Goal: Find specific page/section: Find specific page/section

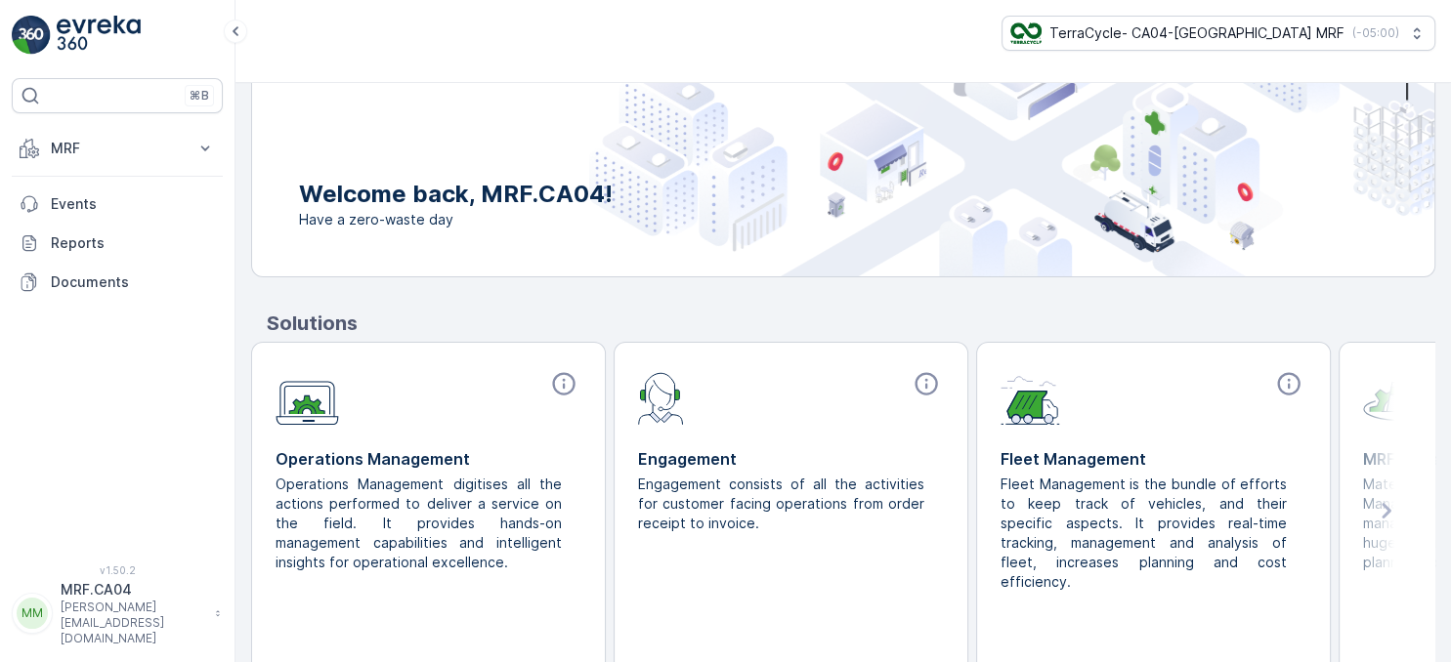
scroll to position [199, 0]
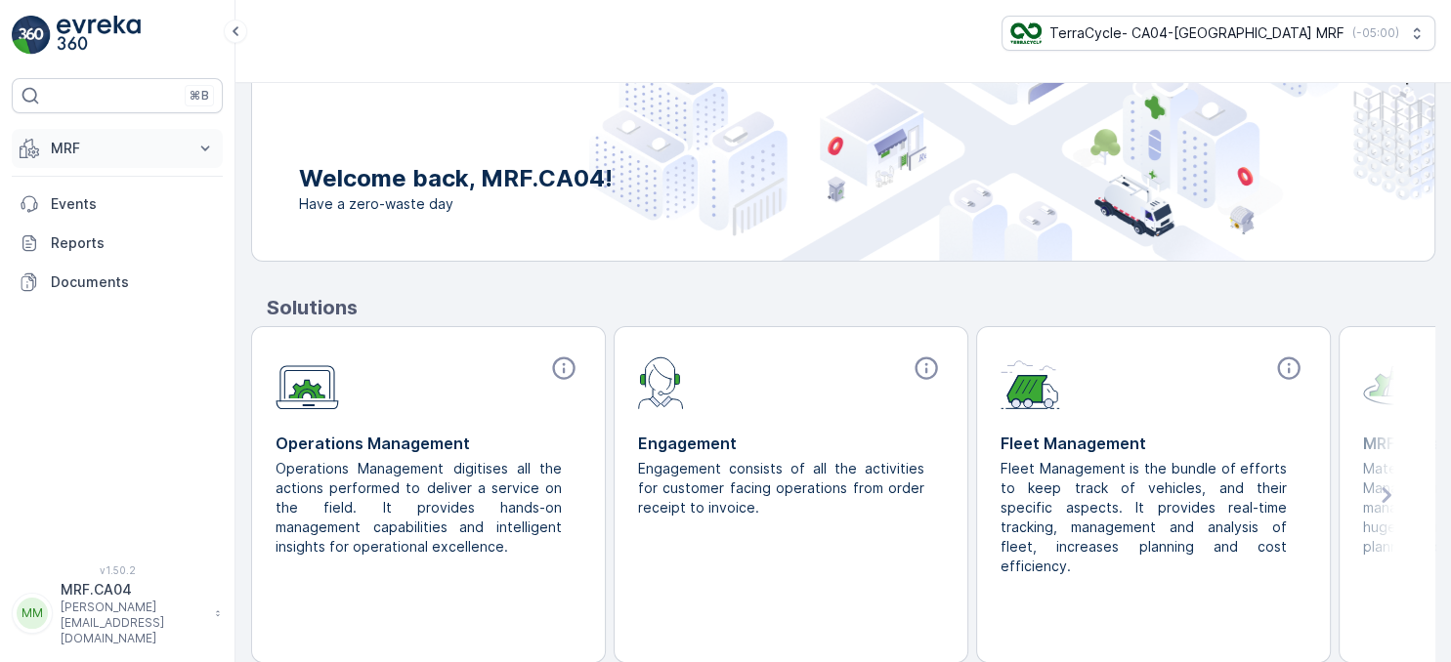
click at [68, 153] on p "MRF" at bounding box center [117, 149] width 133 height 20
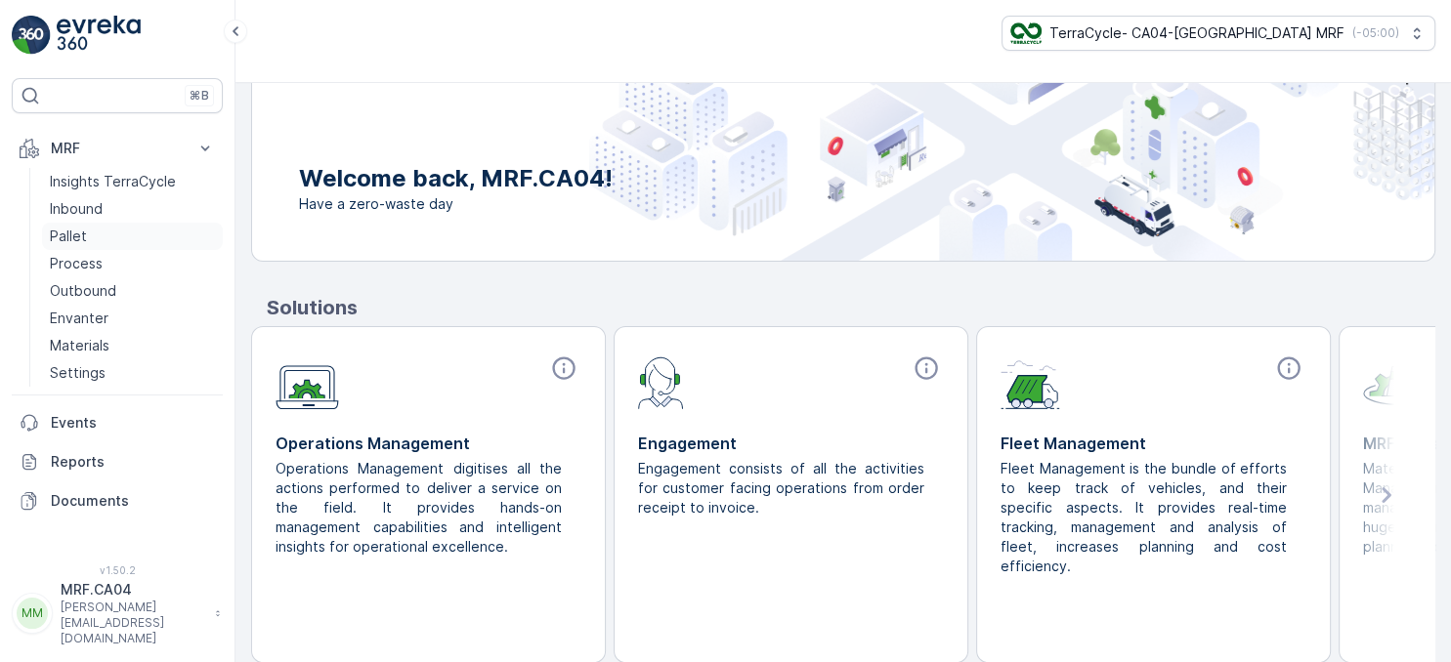
click at [74, 233] on p "Pallet" at bounding box center [68, 237] width 37 height 20
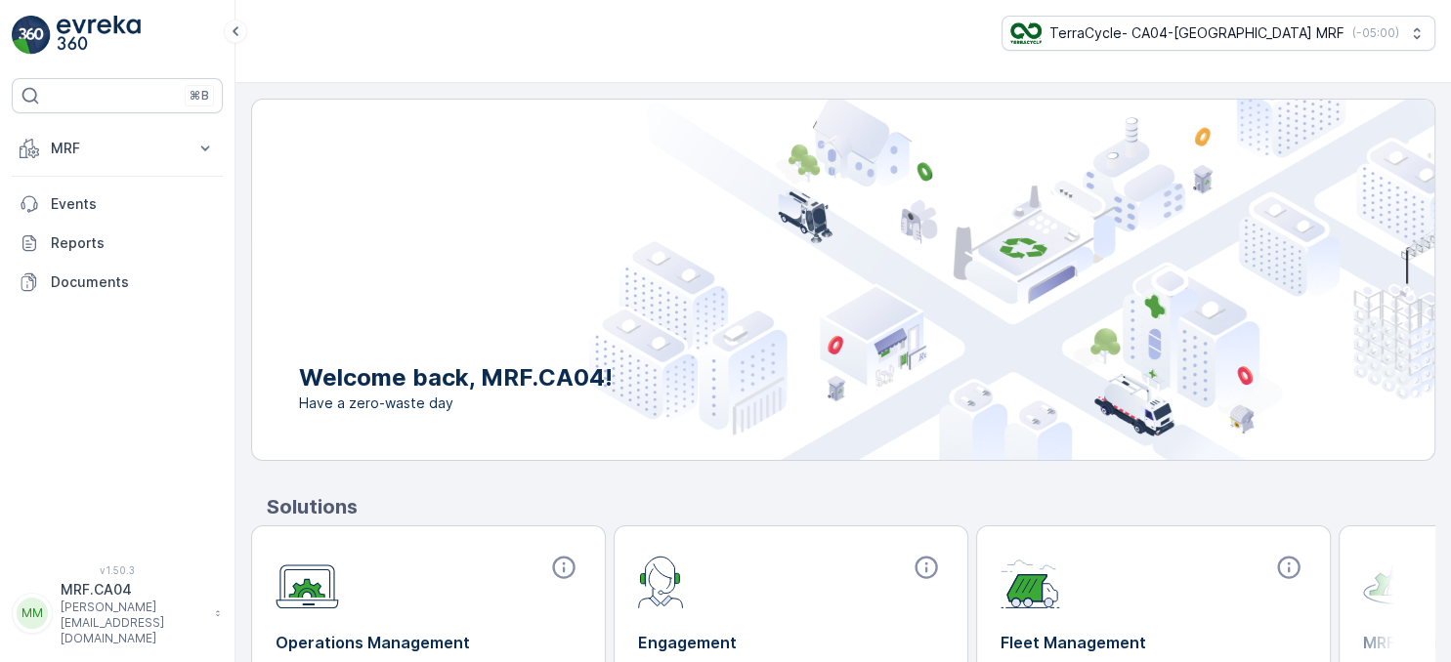
click at [122, 25] on img at bounding box center [99, 35] width 84 height 39
click at [94, 141] on p "MRF" at bounding box center [117, 149] width 133 height 20
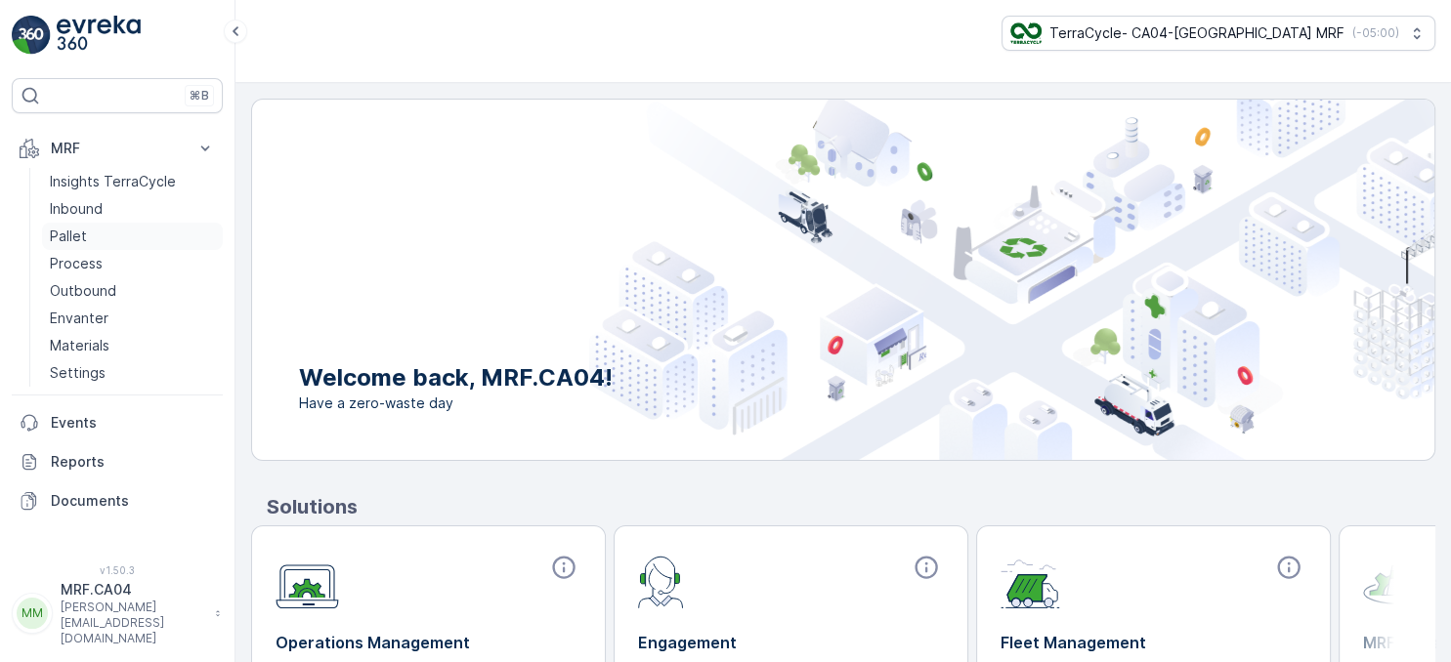
click at [68, 241] on p "Pallet" at bounding box center [68, 237] width 37 height 20
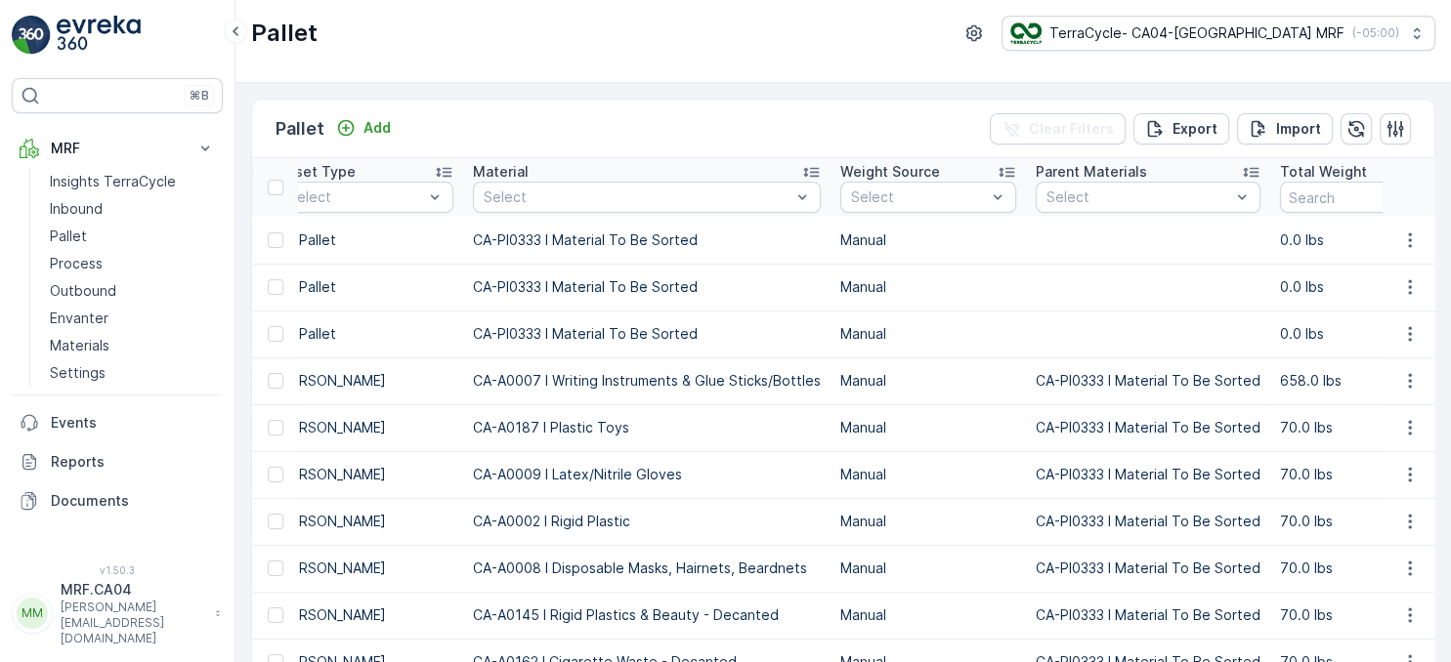
drag, startPoint x: 661, startPoint y: 290, endPoint x: 765, endPoint y: 309, distance: 105.2
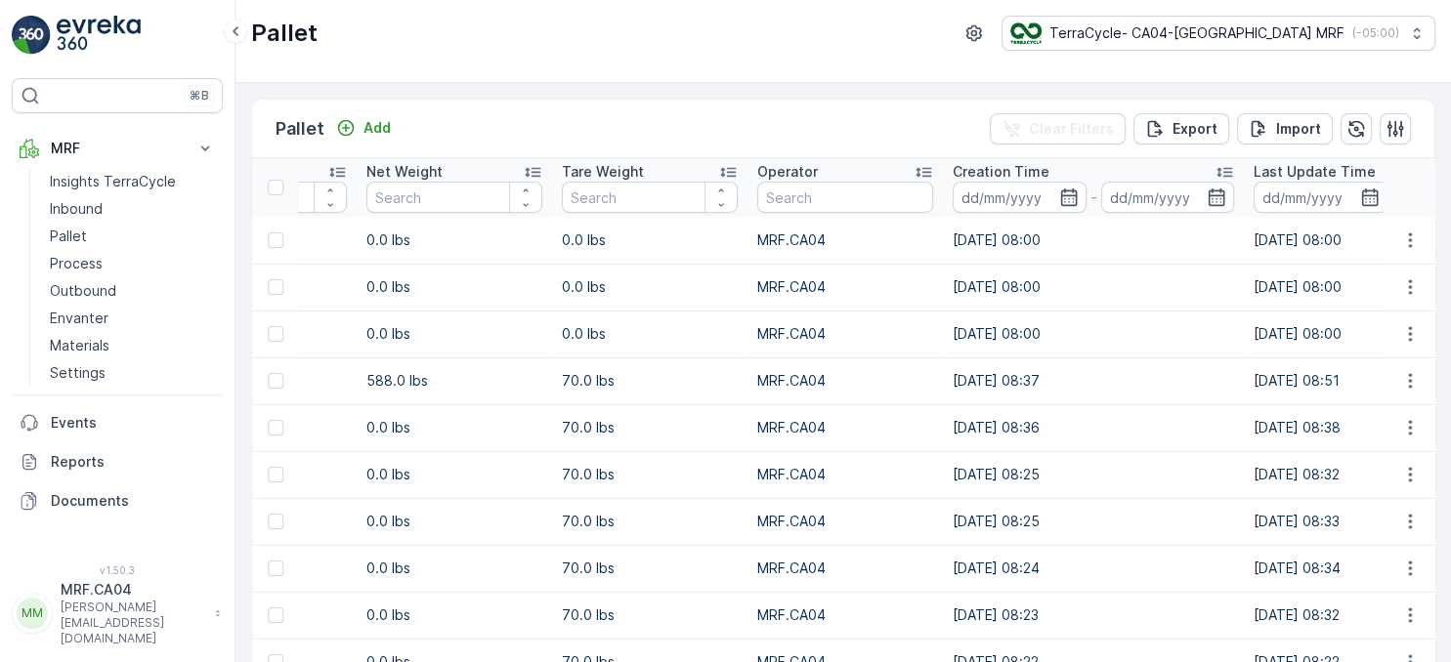
drag, startPoint x: 765, startPoint y: 309, endPoint x: 801, endPoint y: 314, distance: 36.5
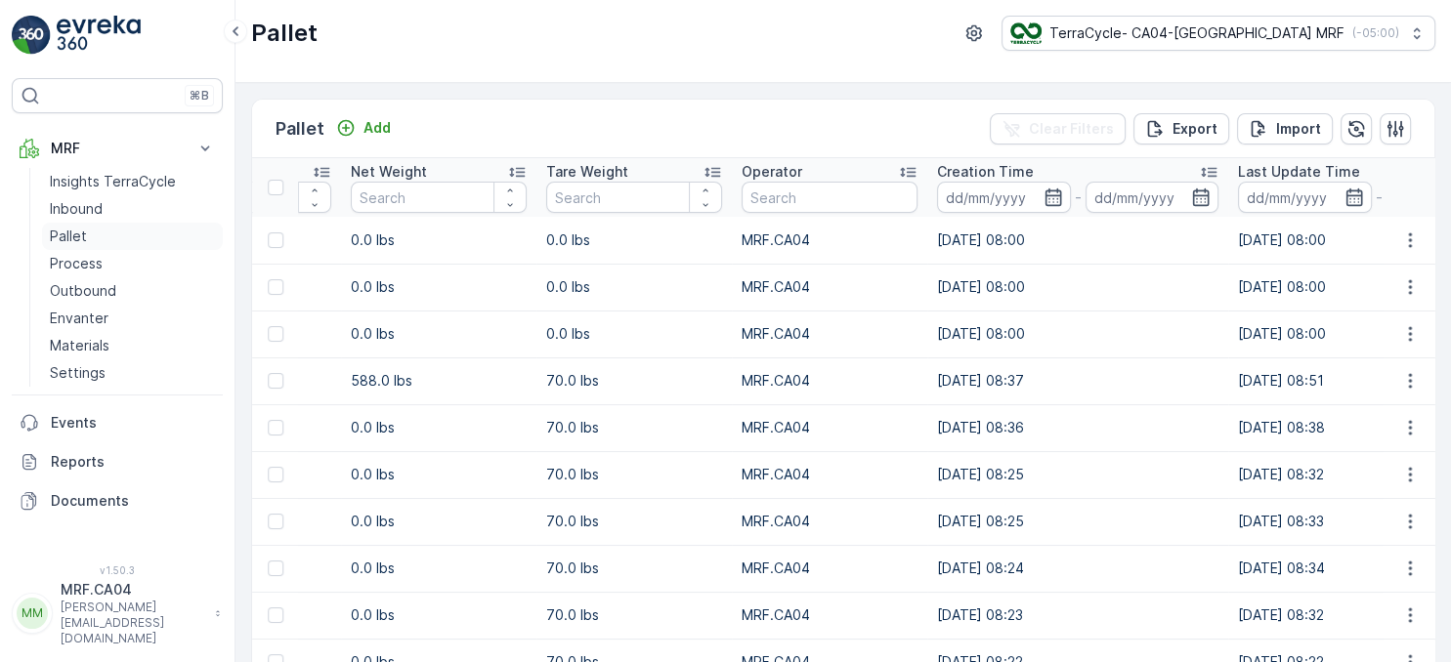
click at [78, 239] on p "Pallet" at bounding box center [68, 237] width 37 height 20
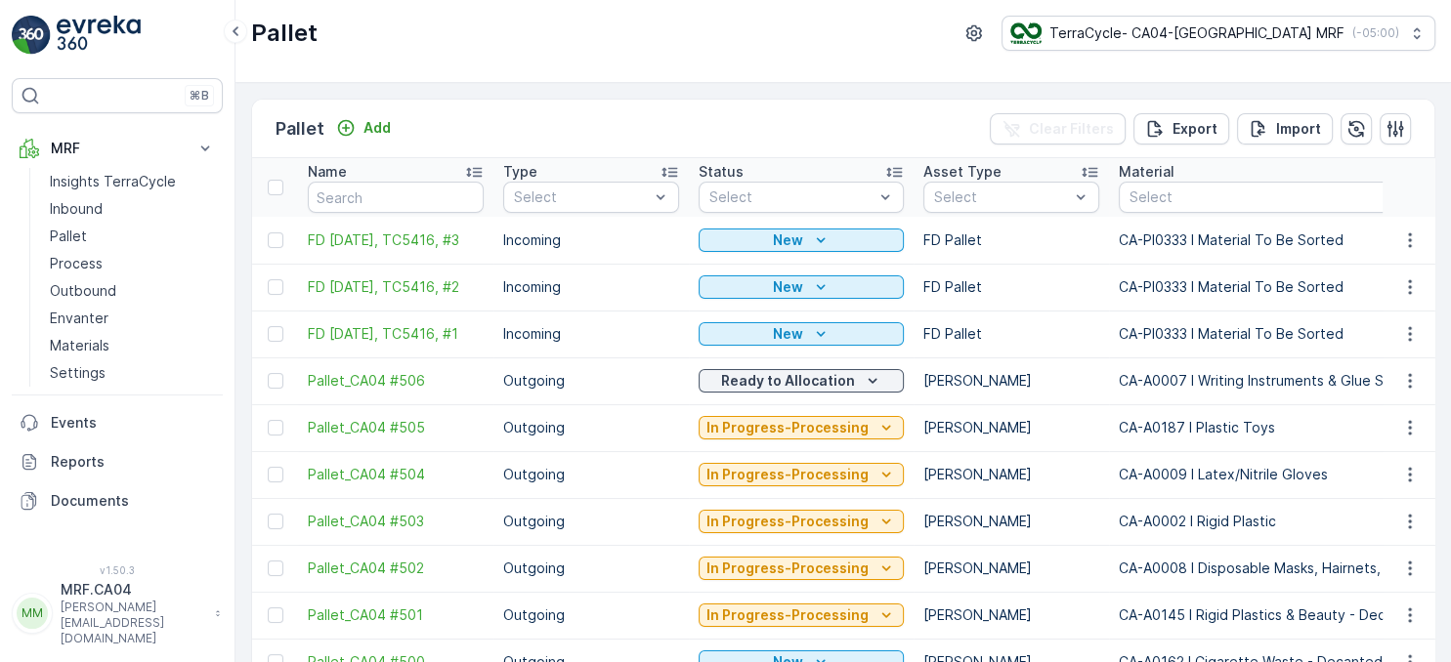
drag, startPoint x: 484, startPoint y: 316, endPoint x: 356, endPoint y: 330, distance: 128.7
click at [107, 240] on link "Pallet" at bounding box center [132, 236] width 181 height 27
click at [51, 242] on p "Pallet" at bounding box center [68, 237] width 37 height 20
click at [66, 262] on p "Process" at bounding box center [76, 264] width 53 height 20
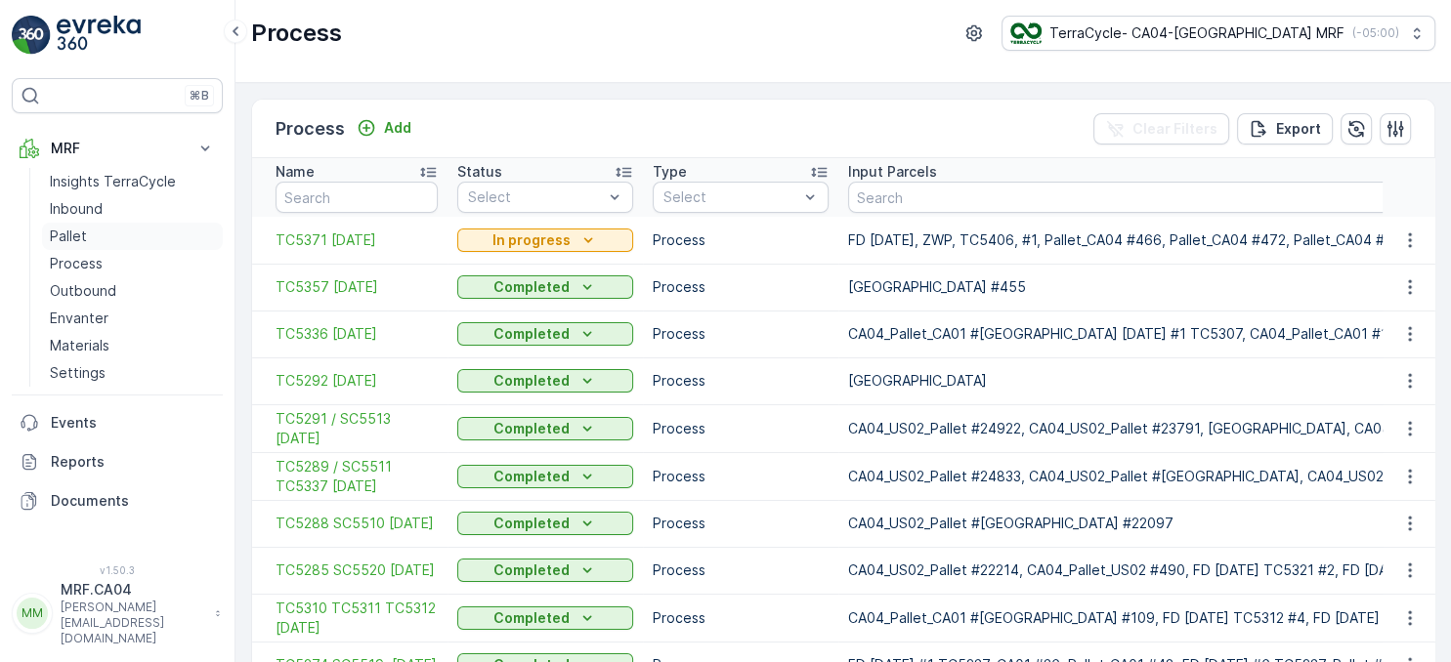
click at [72, 239] on p "Pallet" at bounding box center [68, 237] width 37 height 20
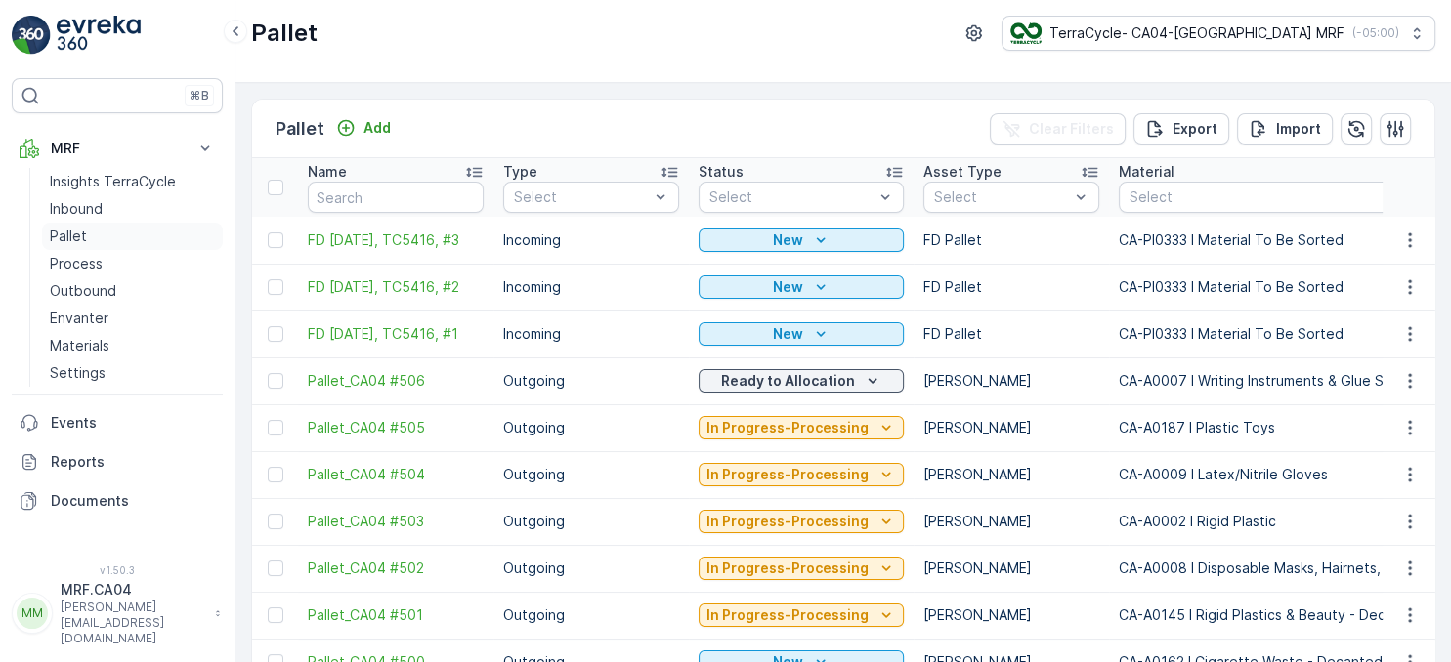
click at [76, 231] on p "Pallet" at bounding box center [68, 237] width 37 height 20
